Goal: Information Seeking & Learning: Learn about a topic

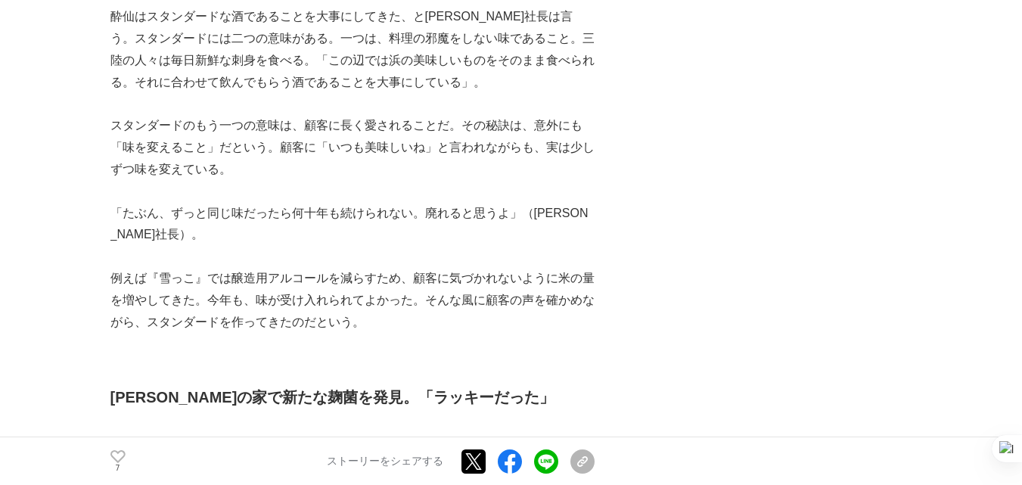
scroll to position [3025, 0]
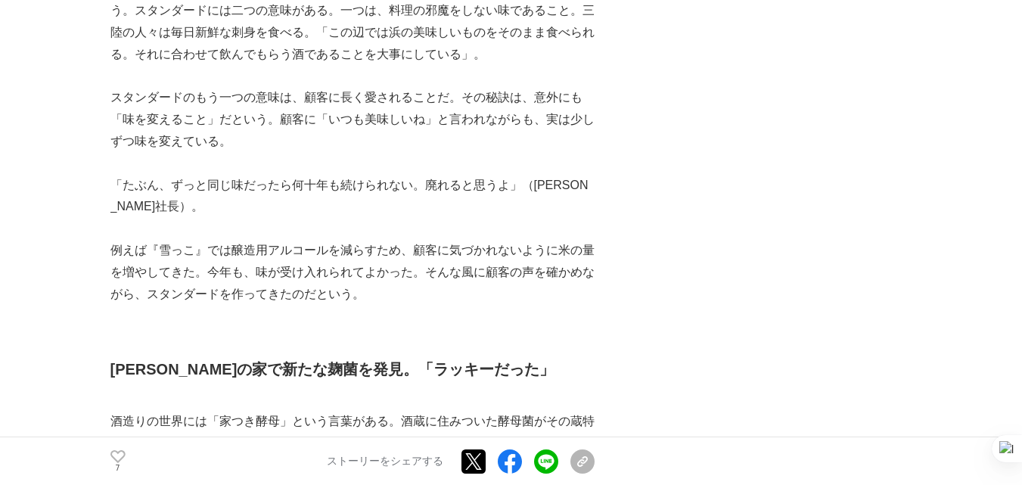
click at [419, 188] on p "「たぶん、ずっと同じ味だったら何十年も続けられない。廃れると思うよ」（[PERSON_NAME]社長）。" at bounding box center [352, 197] width 484 height 44
click at [406, 240] on p "例えば『雪っこ』では醸造用アルコールを減らすため、顧客に気づかれないように米の量を増やしてきた。今年も、味が受け入れられてよかった。そんな風に顧客の声を確かめ…" at bounding box center [352, 272] width 484 height 65
click at [402, 254] on p "例えば『雪っこ』では醸造用アルコールを減らすため、顧客に気づかれないように米の量を増やしてきた。今年も、味が受け入れられてよかった。そんな風に顧客の声を確かめ…" at bounding box center [352, 272] width 484 height 65
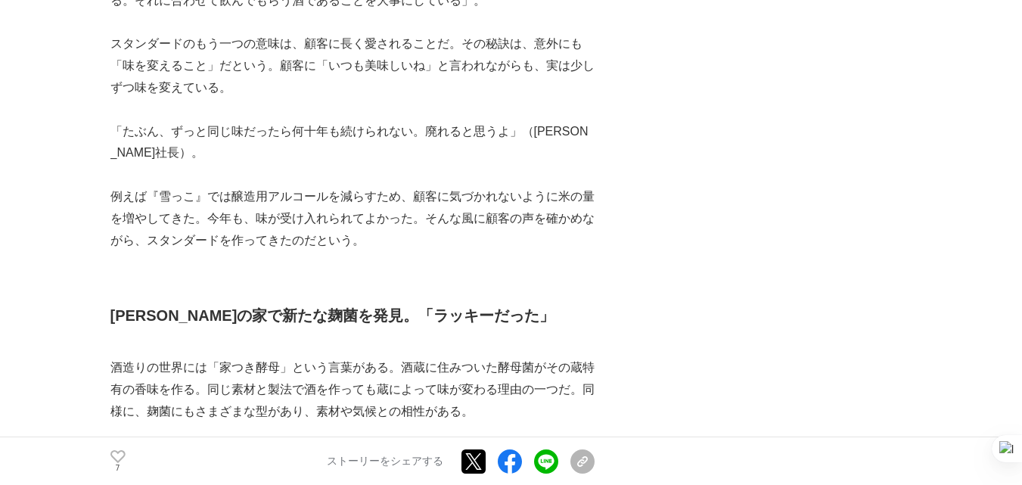
scroll to position [3100, 0]
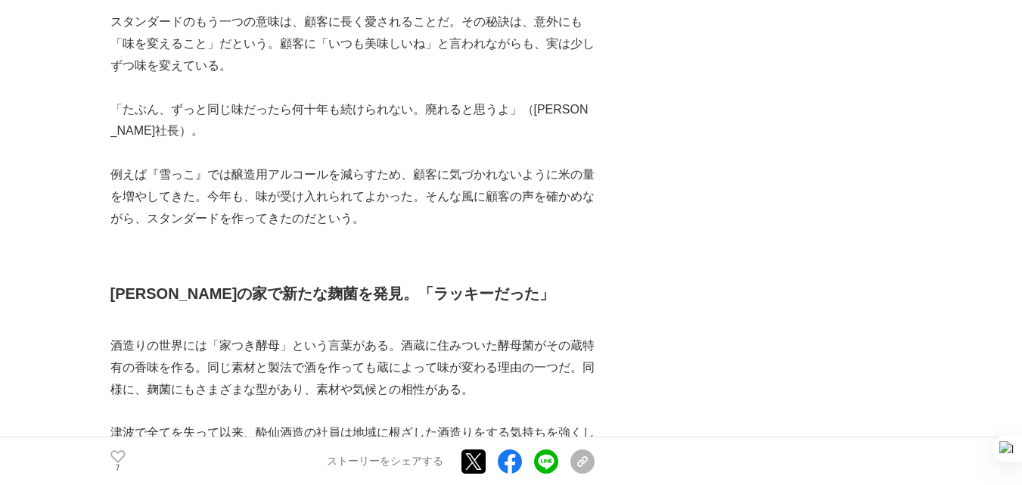
click at [406, 173] on p "例えば『雪っこ』では醸造用アルコールを減らすため、顧客に気づかれないように米の量を増やしてきた。今年も、味が受け入れられてよかった。そんな風に顧客の声を確かめ…" at bounding box center [352, 196] width 484 height 65
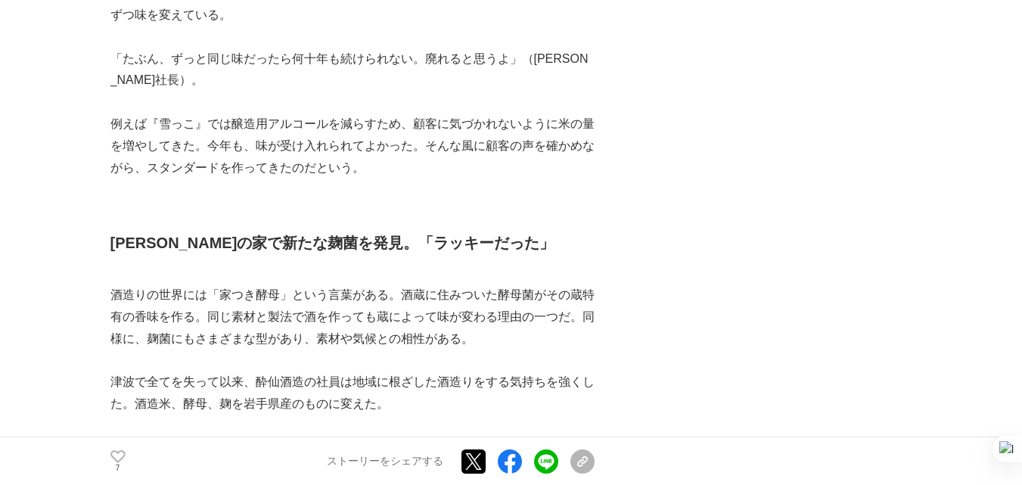
scroll to position [3176, 0]
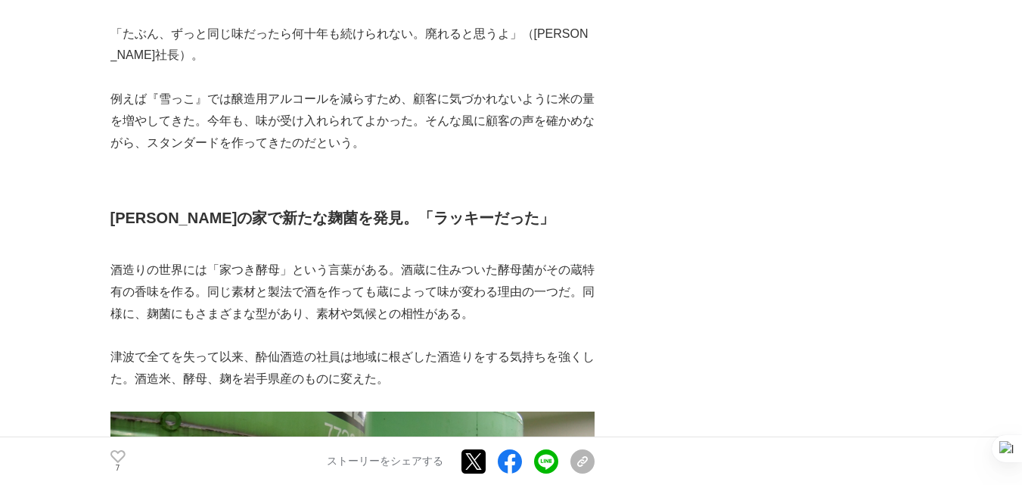
click at [349, 206] on h2 "[PERSON_NAME]の家で新たな麹菌を発見。「ラッキーだった」" at bounding box center [352, 218] width 484 height 24
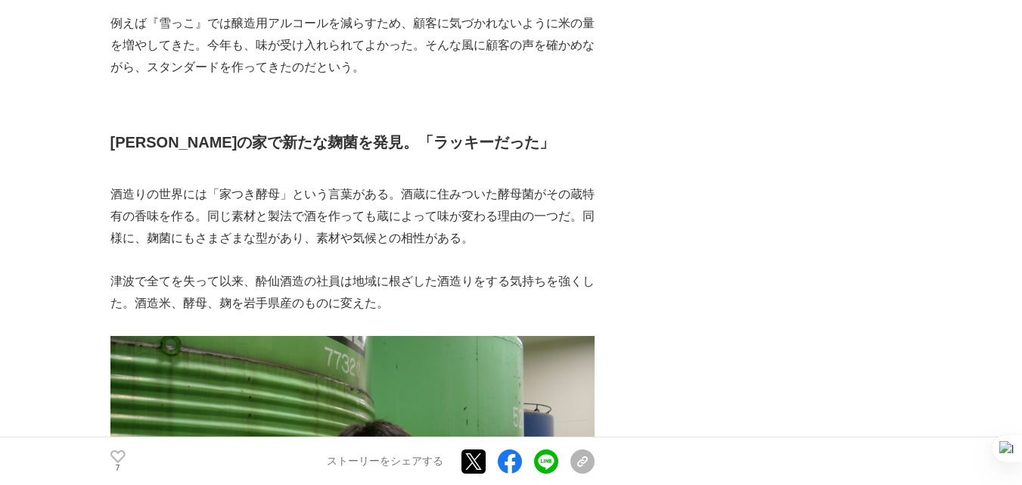
click at [367, 188] on p "酒造りの世界には「家つき酵母」という言葉がある。酒蔵に住みついた酵母菌がその蔵特有の香味を作る。同じ素材と製法で酒を作っても蔵によって味が変わる理由の一つだ。…" at bounding box center [352, 216] width 484 height 65
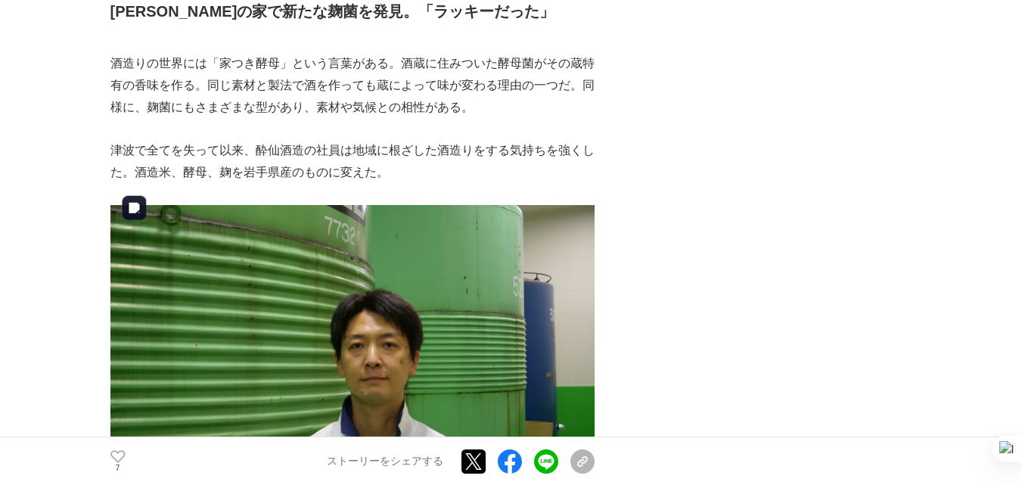
scroll to position [3403, 0]
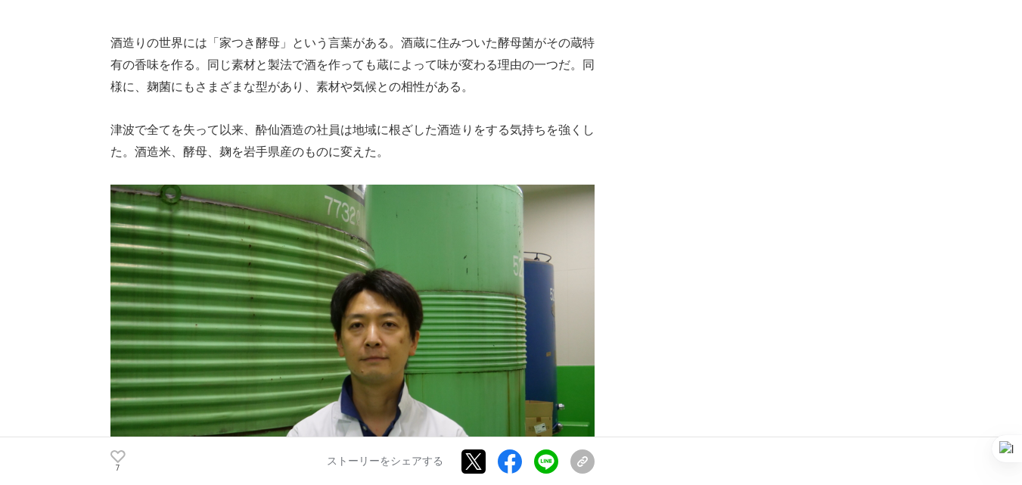
click at [362, 139] on p "津波で全てを失って以来、酔仙酒造の社員は地域に根ざした酒造りをする気持ちを強くした。酒造米、酵母、麹を岩手県産のものに変えた。" at bounding box center [352, 141] width 484 height 44
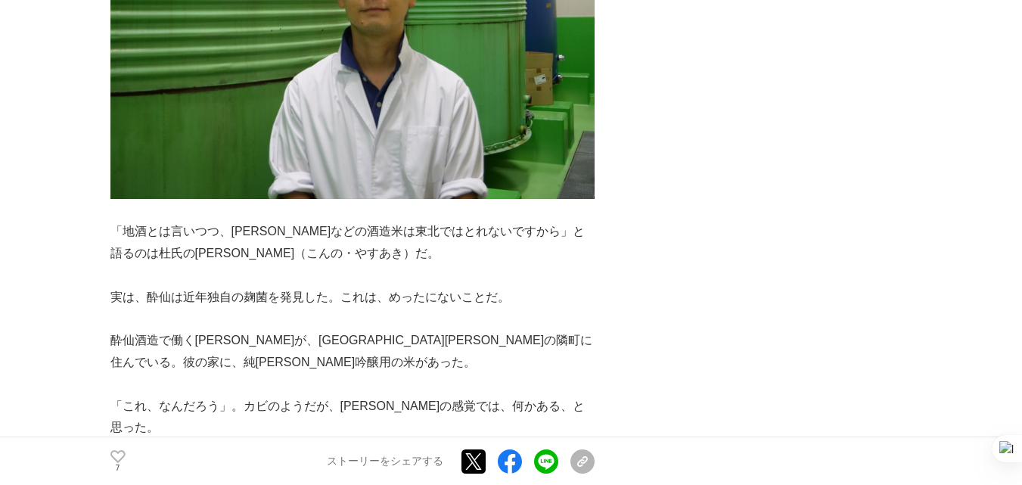
scroll to position [3781, 0]
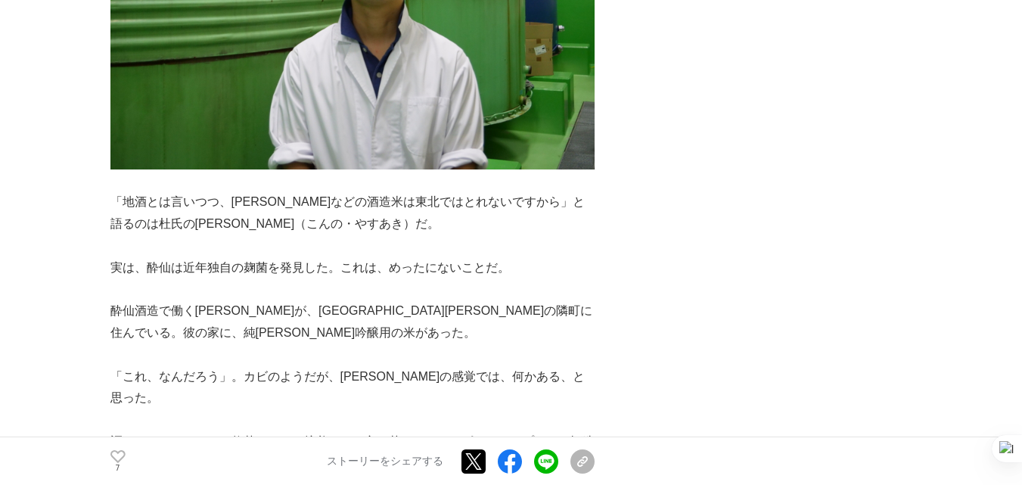
click at [346, 257] on p "実は、酔仙は近年独自の麹菌を発見した。これは、めったにないことだ。" at bounding box center [352, 268] width 484 height 22
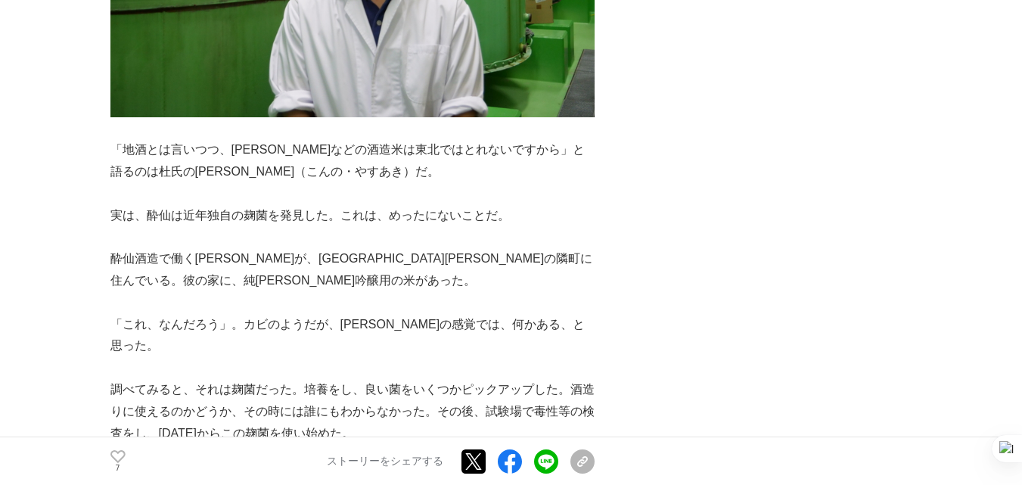
scroll to position [3856, 0]
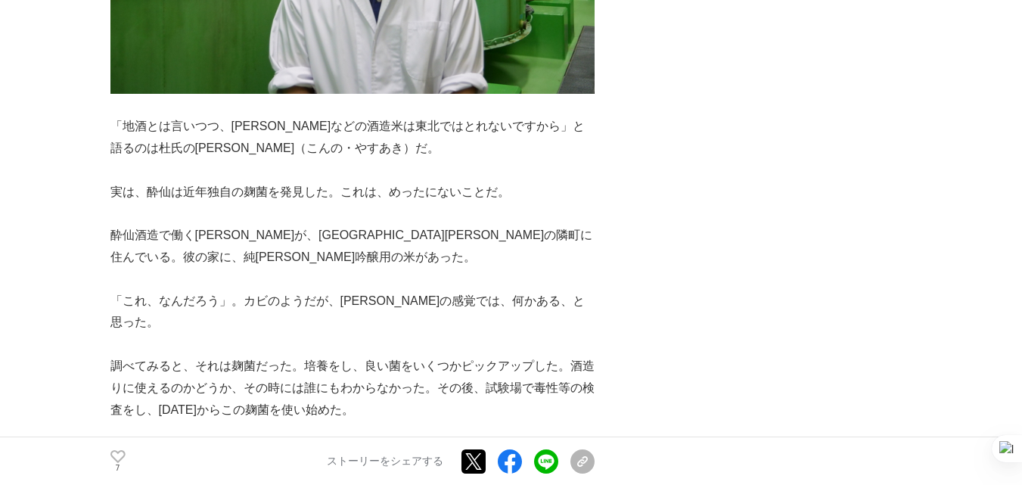
click at [375, 290] on p "「これ、なんだろう」。カビのようだが、[PERSON_NAME]の感覚では、何かある、と思った。" at bounding box center [352, 312] width 484 height 44
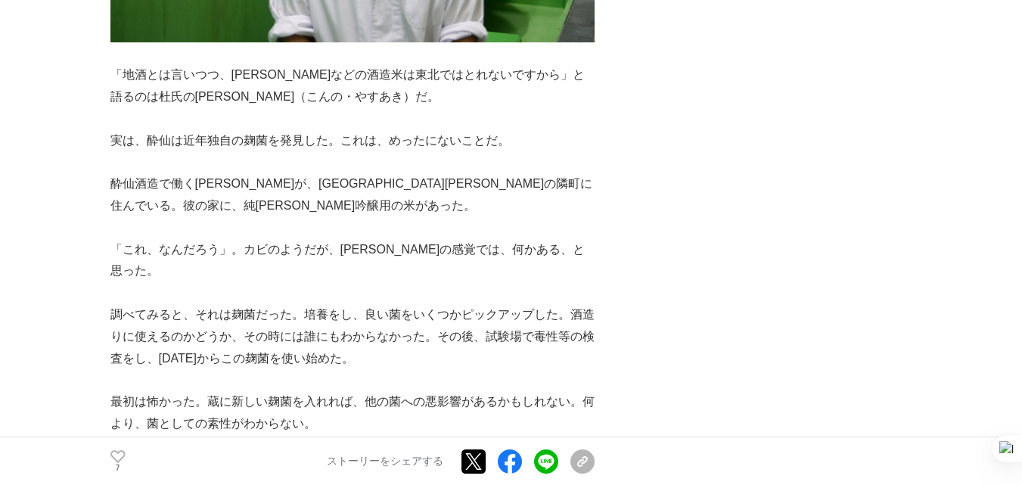
scroll to position [3932, 0]
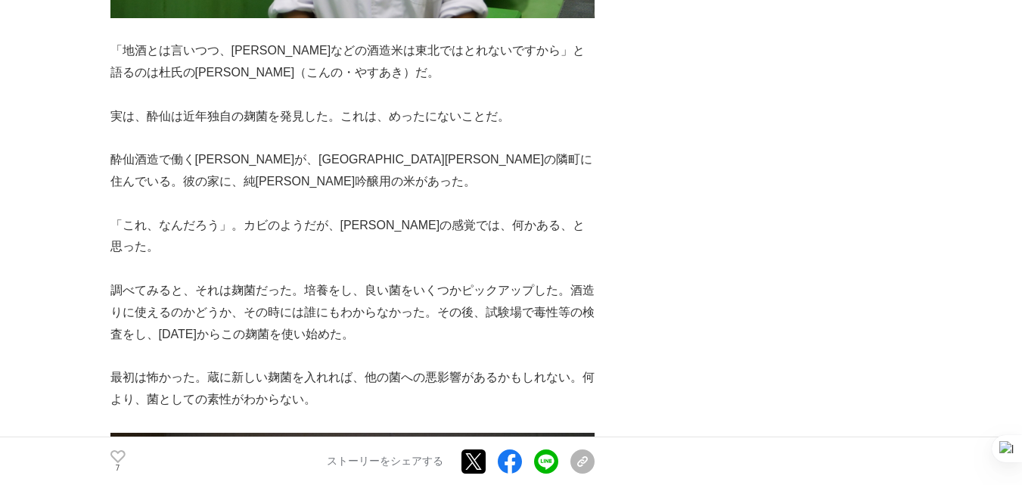
click at [375, 280] on p "調べてみると、それは麹菌だった。培養をし、良い菌をいくつかピックアップした。酒造りに使えるのかどうか、その時には誰にもわからなかった。その後、試験場で毒性等の…" at bounding box center [352, 312] width 484 height 65
click at [380, 280] on p "調べてみると、それは麹菌だった。培養をし、良い菌をいくつかピックアップした。酒造りに使えるのかどうか、その時には誰にもわからなかった。その後、試験場で毒性等の…" at bounding box center [352, 312] width 484 height 65
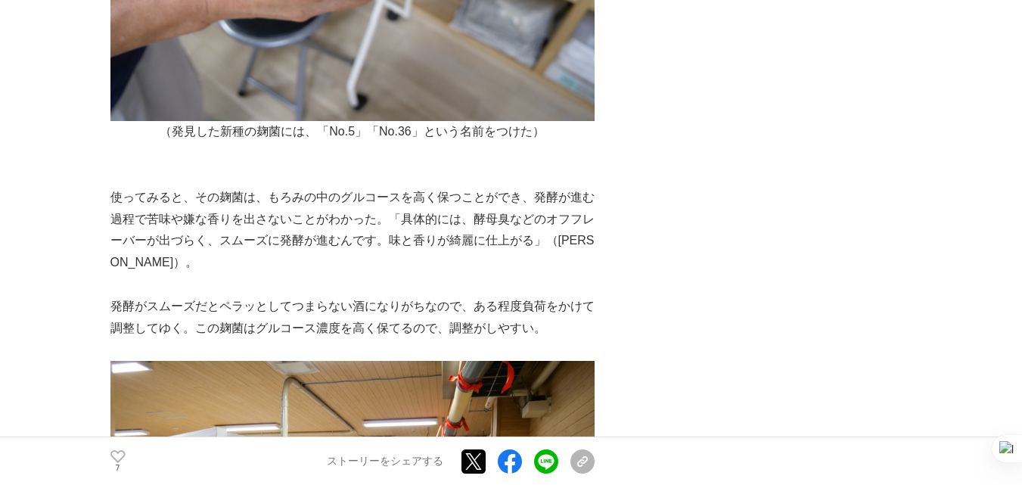
scroll to position [5066, 0]
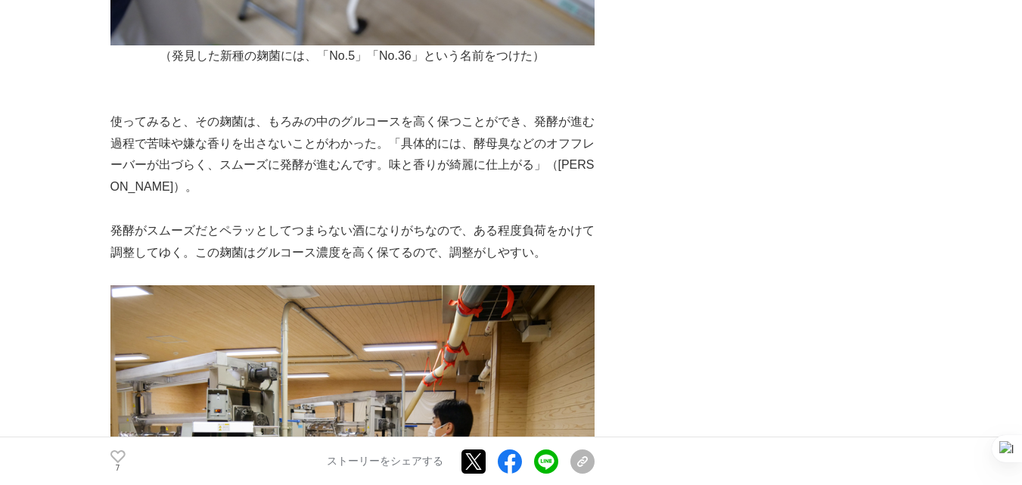
click at [386, 220] on p "発酵がスムーズだとペラッとしてつまらない酒になりがちなので、ある程度負荷をかけて調整してゆく。この麹菌はグルコース濃度を高く保てるので、調整がしやすい。" at bounding box center [352, 242] width 484 height 44
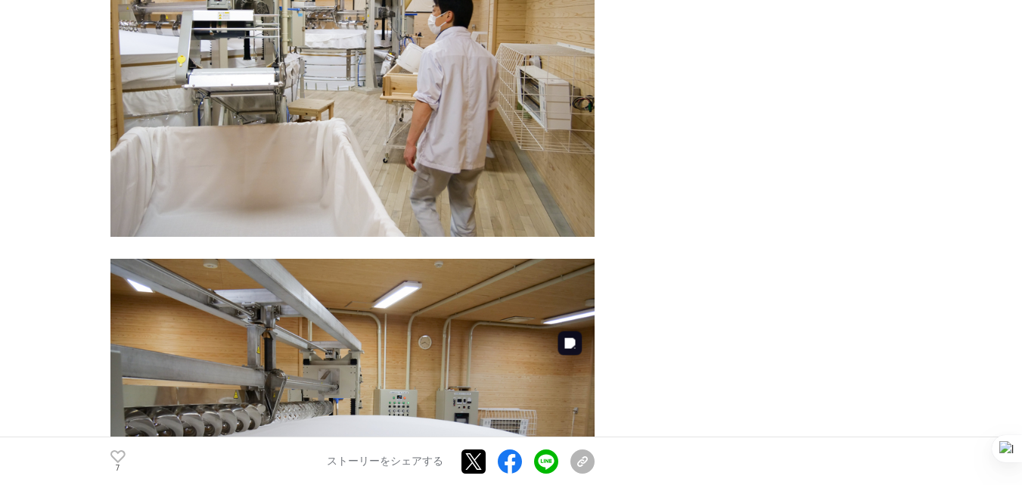
scroll to position [5293, 0]
